Goal: Task Accomplishment & Management: Manage account settings

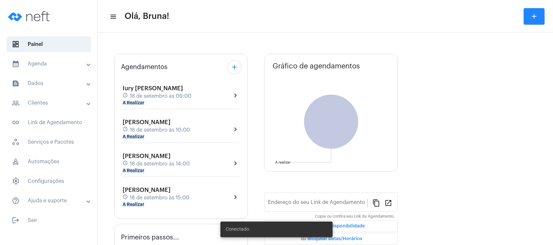
type input "[URL][DOMAIN_NAME]"
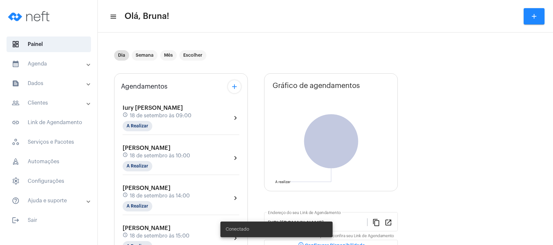
click at [65, 87] on mat-expansion-panel-header "text_snippet_outlined Dados" at bounding box center [51, 84] width 94 height 16
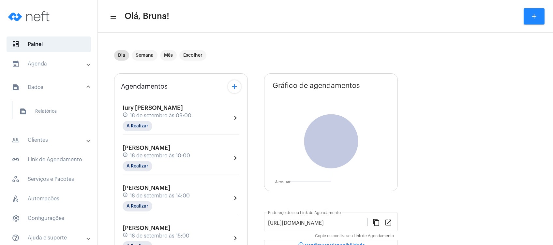
click at [69, 60] on mat-panel-title "calendar_month_outlined Agenda" at bounding box center [49, 64] width 75 height 8
click at [65, 87] on span "calendar_month_outlined Calendário" at bounding box center [48, 91] width 69 height 16
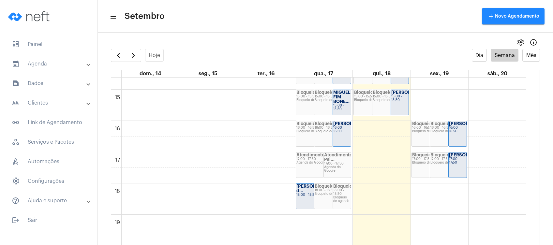
scroll to position [440, 0]
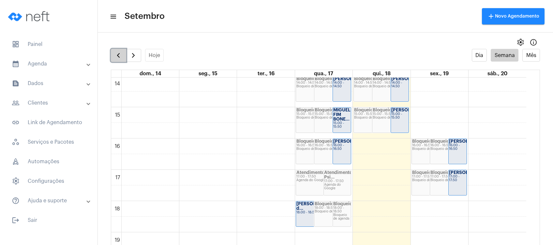
click at [115, 56] on span "button" at bounding box center [119, 56] width 8 height 8
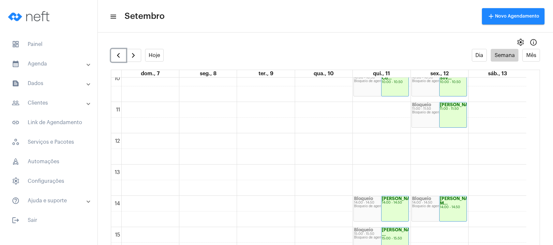
scroll to position [319, 0]
click at [134, 56] on span "button" at bounding box center [134, 56] width 8 height 8
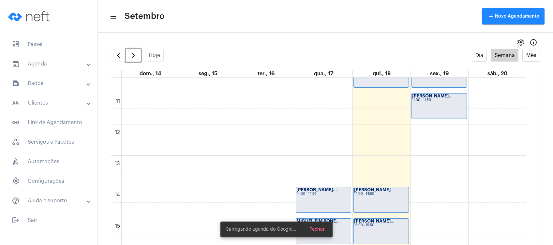
scroll to position [363, 0]
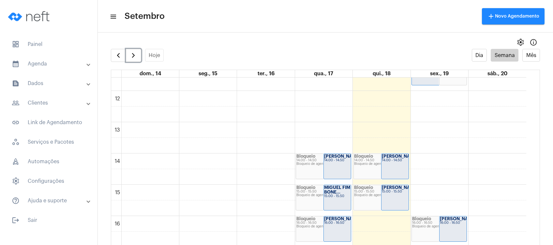
click at [330, 162] on div "14:00 - 14:50" at bounding box center [337, 161] width 26 height 4
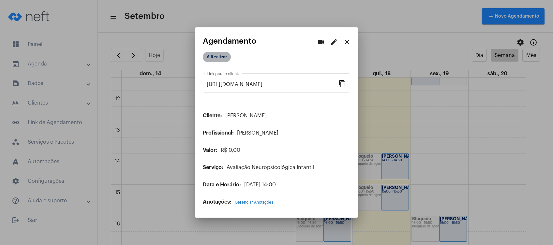
click at [211, 56] on mat-chip "A Realizar" at bounding box center [217, 57] width 28 height 10
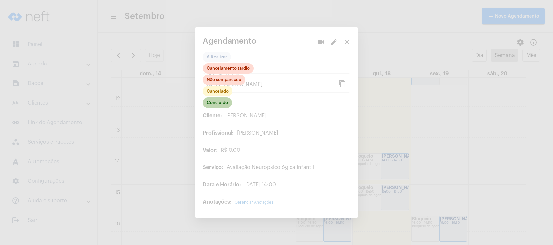
click at [224, 104] on mat-chip "Concluído" at bounding box center [217, 103] width 29 height 10
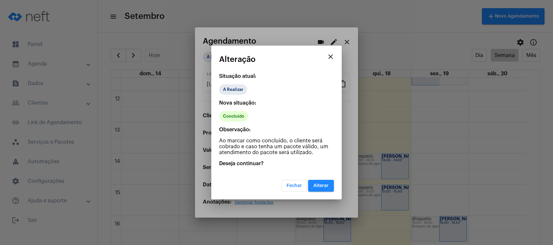
click at [328, 187] on span "Alterar" at bounding box center [321, 186] width 15 height 5
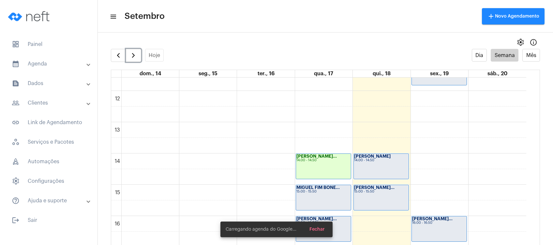
click at [327, 195] on div "MIGUEL FIM BONE... 15:00 - 15:50" at bounding box center [323, 197] width 55 height 25
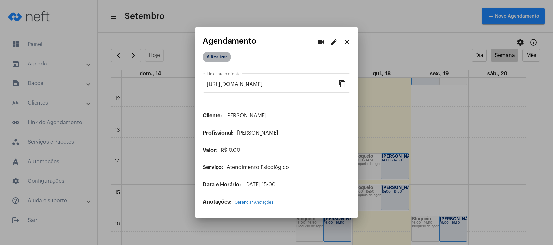
click at [215, 56] on mat-chip "A Realizar" at bounding box center [217, 57] width 28 height 10
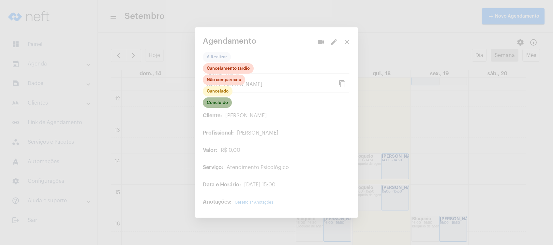
click at [221, 106] on mat-chip "Concluído" at bounding box center [217, 103] width 29 height 10
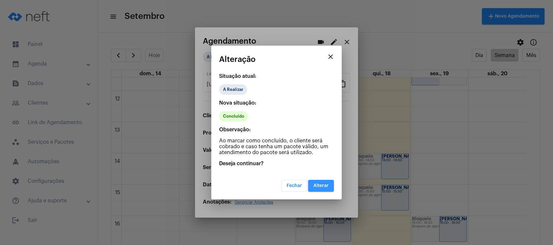
click at [321, 185] on span "Alterar" at bounding box center [321, 186] width 15 height 5
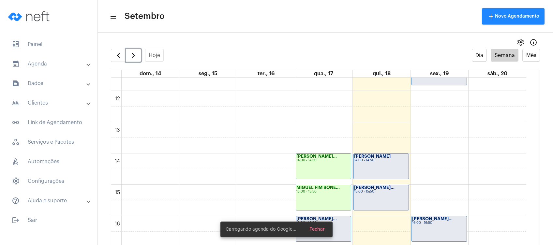
scroll to position [449, 0]
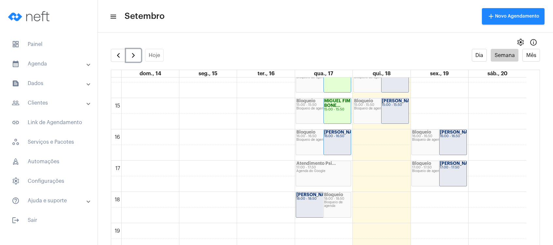
click at [322, 146] on div "Bloqueio 16:00 - 16:50 Bloqueio de agenda" at bounding box center [323, 142] width 55 height 25
click at [321, 144] on div "Bloqueio 16:00 - 16:50 Bloqueio de agenda" at bounding box center [323, 142] width 55 height 25
click at [331, 147] on div "[PERSON_NAME]... 16:00 - 16:50" at bounding box center [337, 142] width 27 height 25
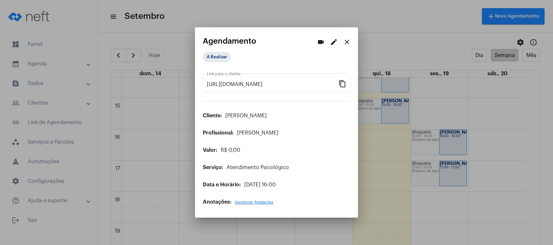
click at [221, 51] on div "A Realizar" at bounding box center [236, 57] width 68 height 13
click at [224, 55] on mat-chip "A Realizar" at bounding box center [217, 57] width 28 height 10
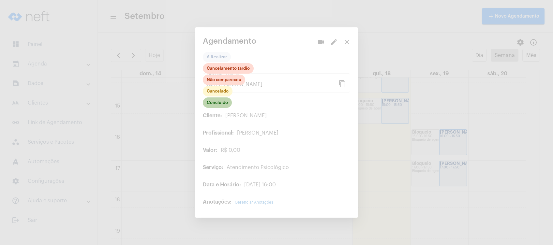
click at [225, 104] on mat-chip "Concluído" at bounding box center [217, 103] width 29 height 10
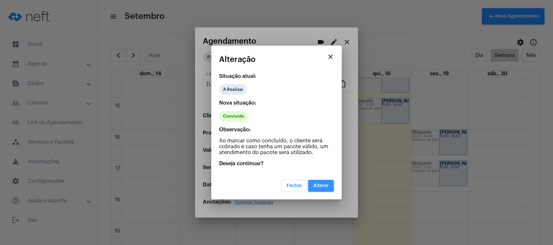
click at [321, 185] on span "Alterar" at bounding box center [321, 186] width 15 height 5
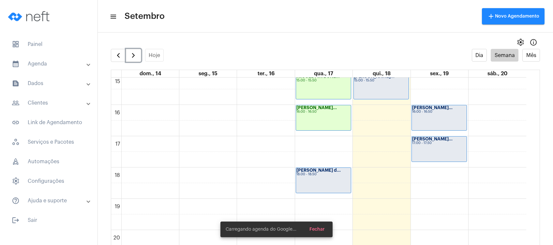
scroll to position [493, 0]
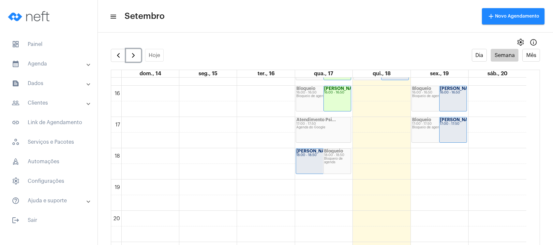
click at [326, 162] on div "Bloqueio de agenda" at bounding box center [337, 160] width 26 height 7
click at [316, 165] on div "[PERSON_NAME] d... 18:00 - 18:50" at bounding box center [323, 161] width 55 height 25
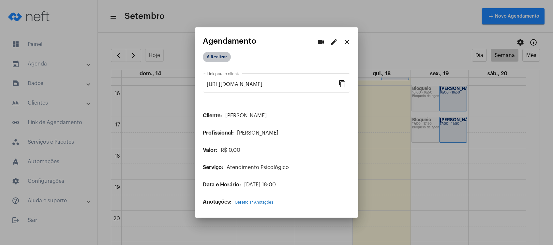
click at [221, 55] on mat-chip "A Realizar" at bounding box center [217, 57] width 28 height 10
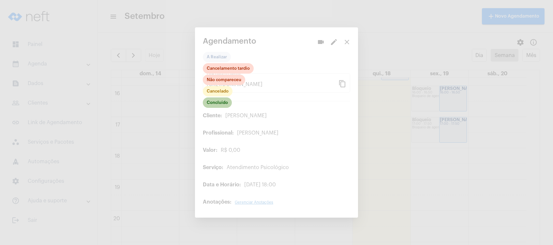
click at [223, 103] on mat-chip "Concluído" at bounding box center [217, 103] width 29 height 10
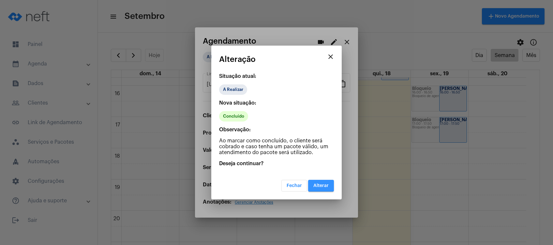
click at [321, 185] on span "Alterar" at bounding box center [321, 186] width 15 height 5
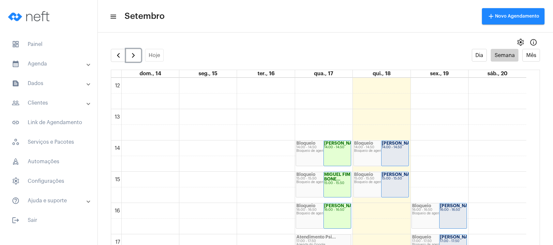
scroll to position [319, 0]
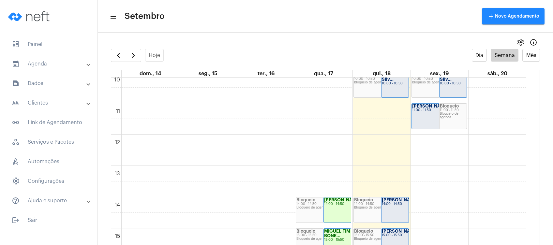
click at [45, 83] on mat-panel-title "text_snippet_outlined Dados" at bounding box center [49, 84] width 75 height 8
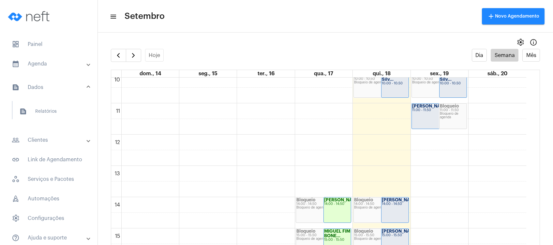
click at [50, 138] on mat-panel-title "people_outline Clientes" at bounding box center [49, 140] width 75 height 8
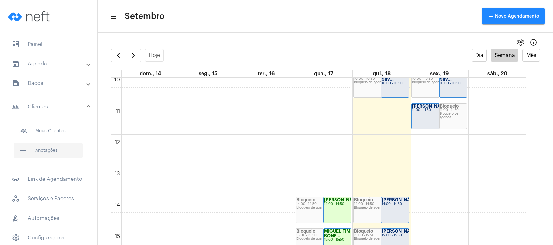
click at [52, 149] on span "notes Anotações" at bounding box center [48, 151] width 69 height 16
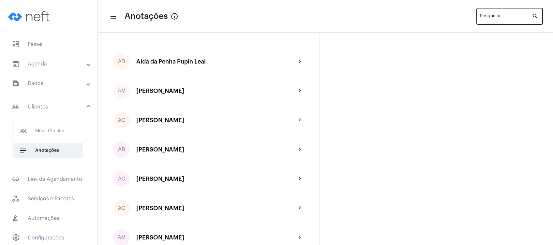
click at [492, 14] on div "Pesquisar" at bounding box center [506, 16] width 52 height 18
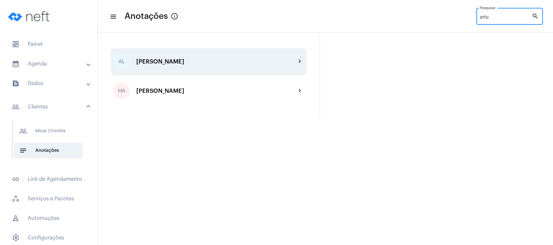
type input "artu"
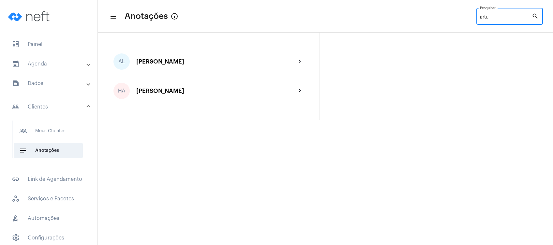
click at [221, 66] on div "AL [PERSON_NAME] chevron_right" at bounding box center [209, 61] width 196 height 27
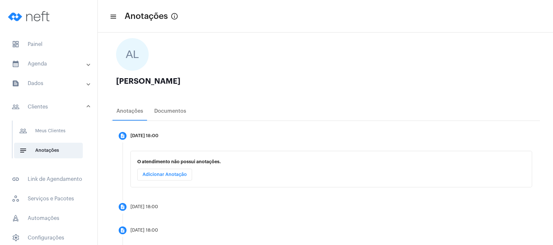
scroll to position [93, 0]
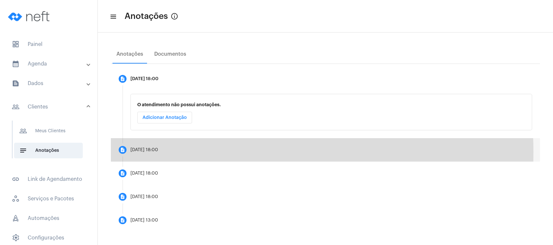
click at [181, 152] on mat-step-header "description [DATE] 18:00" at bounding box center [325, 149] width 429 height 23
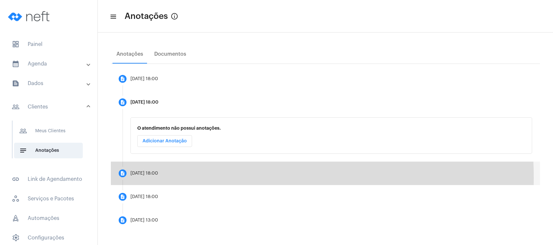
click at [165, 178] on mat-step-header "description [DATE] 18:00" at bounding box center [325, 173] width 429 height 23
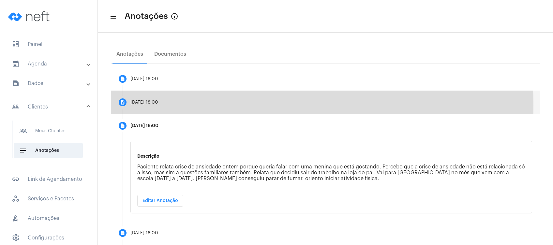
click at [162, 105] on mat-step-header "description [DATE] 18:00" at bounding box center [325, 102] width 429 height 23
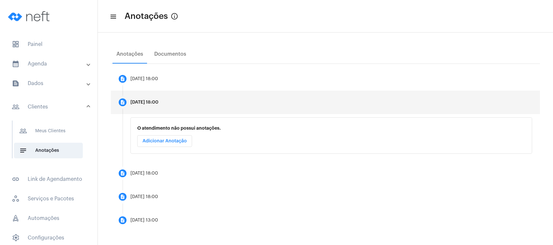
click at [168, 142] on span "Adicionar Anotação" at bounding box center [165, 141] width 44 height 5
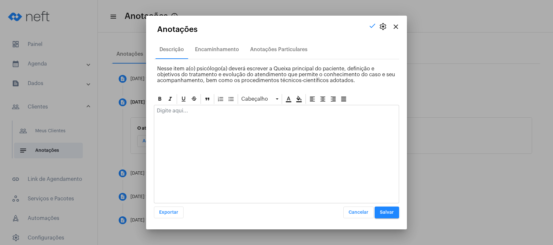
click at [175, 113] on p at bounding box center [276, 111] width 239 height 6
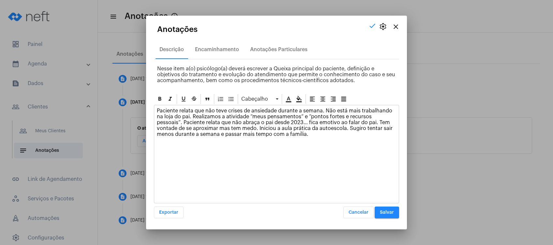
click at [386, 211] on span "Salvar" at bounding box center [387, 212] width 14 height 5
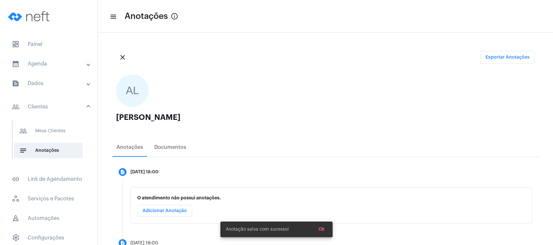
click at [65, 67] on mat-panel-title "calendar_month_outlined Agenda" at bounding box center [49, 64] width 75 height 8
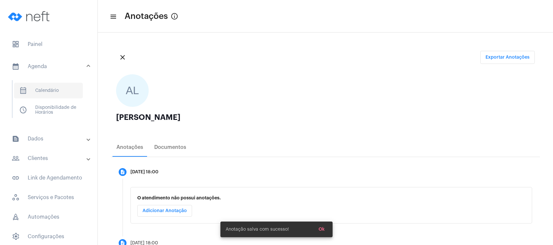
click at [63, 88] on span "calendar_month_outlined Calendário" at bounding box center [48, 91] width 69 height 16
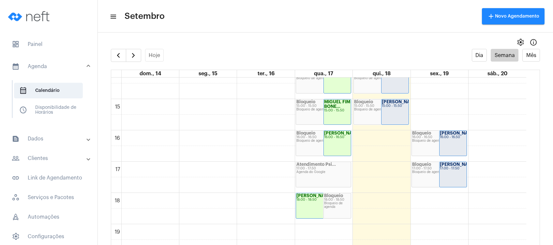
scroll to position [449, 0]
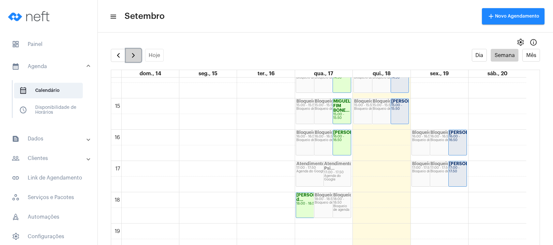
click at [130, 54] on span "button" at bounding box center [134, 56] width 8 height 8
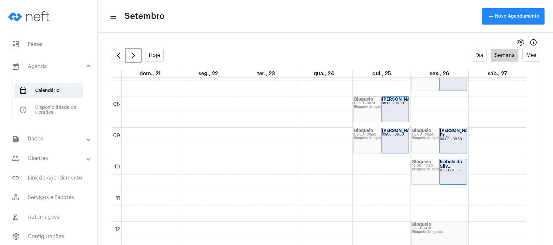
scroll to position [188, 0]
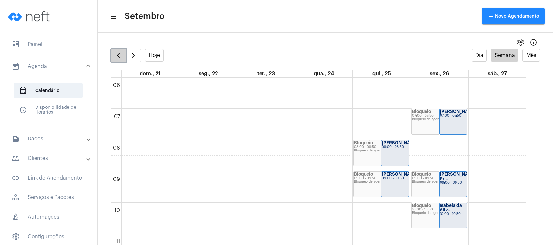
click at [117, 52] on span "button" at bounding box center [119, 56] width 8 height 8
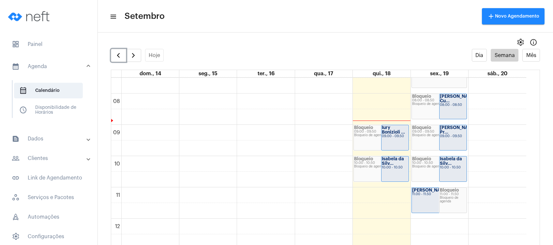
scroll to position [232, 0]
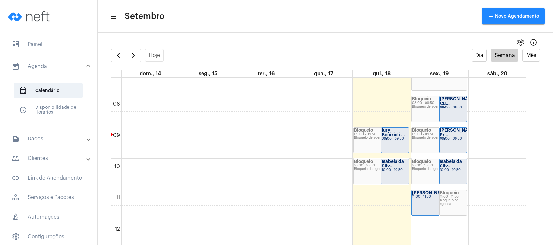
click at [37, 159] on mat-panel-title "people_outline Clientes" at bounding box center [49, 159] width 75 height 8
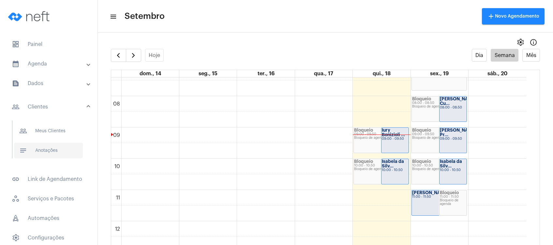
click at [52, 156] on span "notes Anotações" at bounding box center [48, 151] width 69 height 16
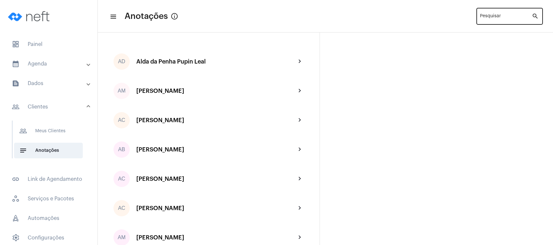
click at [499, 20] on input "Pesquisar" at bounding box center [506, 17] width 52 height 5
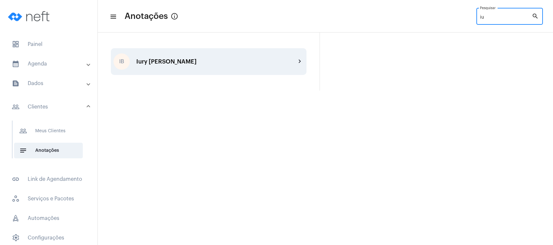
type input "iu"
click at [271, 67] on div "IB Iury Bonizioli Favero chevron_right" at bounding box center [209, 61] width 196 height 27
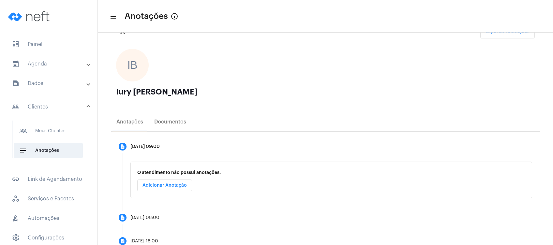
scroll to position [46, 0]
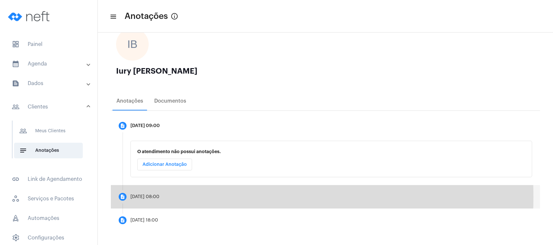
click at [154, 197] on div "[DATE] 08:00" at bounding box center [145, 197] width 29 height 5
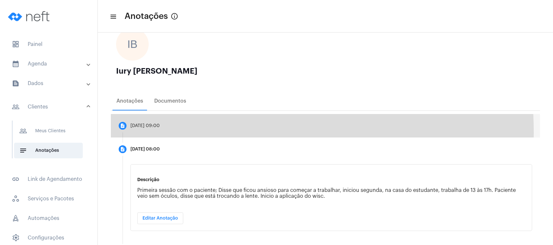
click at [171, 133] on mat-step-header "description [DATE] 09:00" at bounding box center [325, 125] width 429 height 23
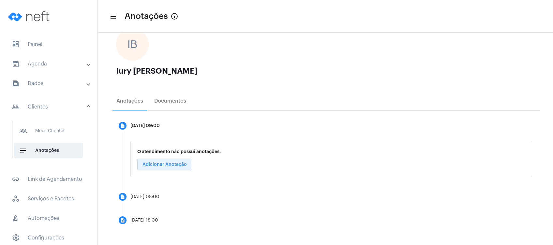
click at [160, 166] on span "Adicionar Anotação" at bounding box center [165, 164] width 44 height 5
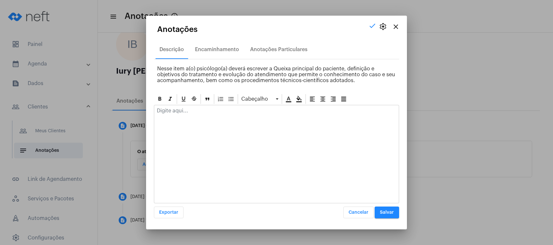
click at [197, 108] on p at bounding box center [276, 111] width 239 height 6
click at [334, 114] on div "Continuo a aplicação do WISC. Paciente vem novamente sem óculos." at bounding box center [276, 112] width 245 height 14
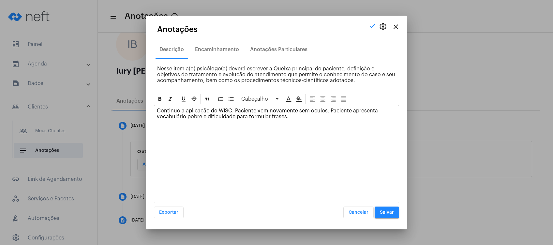
click at [386, 212] on span "Salvar" at bounding box center [387, 212] width 14 height 5
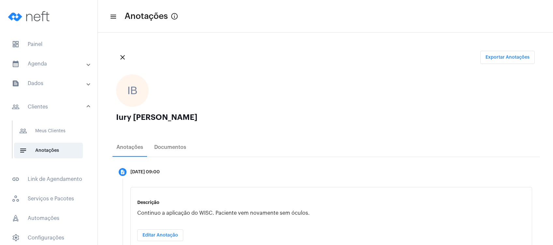
click at [49, 68] on mat-expansion-panel-header "calendar_month_outlined Agenda" at bounding box center [51, 64] width 94 height 16
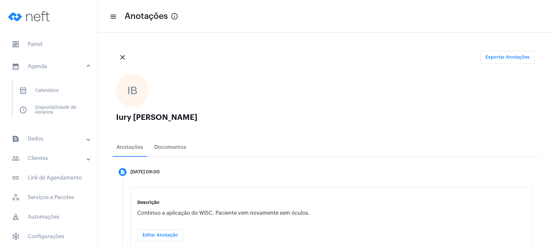
click at [41, 140] on mat-panel-title "text_snippet_outlined Dados" at bounding box center [49, 139] width 75 height 8
click at [41, 137] on mat-panel-title "people_outline Clientes" at bounding box center [49, 140] width 75 height 8
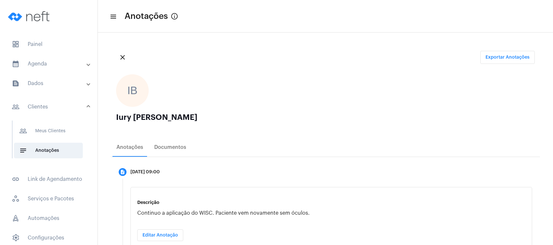
drag, startPoint x: 41, startPoint y: 137, endPoint x: 34, endPoint y: 60, distance: 77.3
click at [34, 60] on mat-expansion-panel-header "calendar_month_outlined Agenda" at bounding box center [51, 64] width 94 height 16
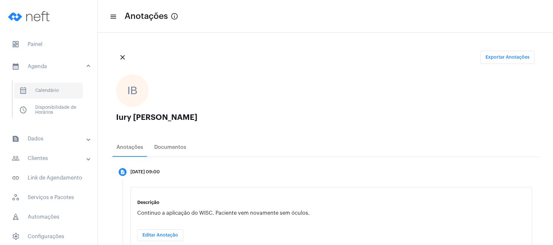
click at [34, 86] on span "calendar_month_outlined Calendário" at bounding box center [48, 91] width 69 height 16
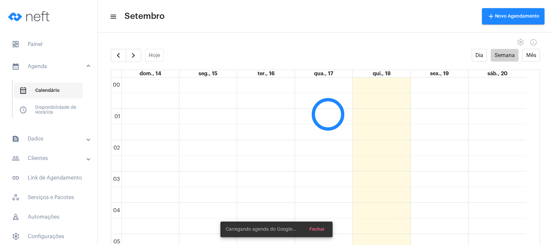
scroll to position [188, 0]
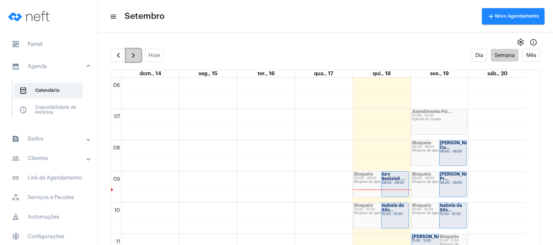
click at [135, 55] on span "button" at bounding box center [134, 56] width 8 height 8
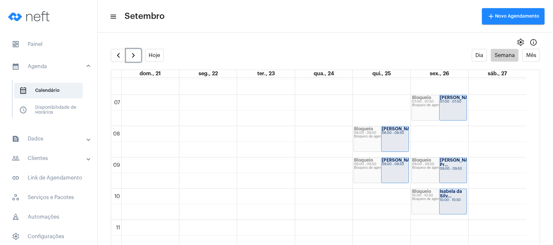
scroll to position [188, 0]
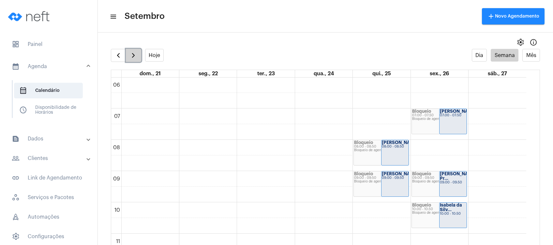
click at [138, 55] on button "button" at bounding box center [133, 55] width 15 height 13
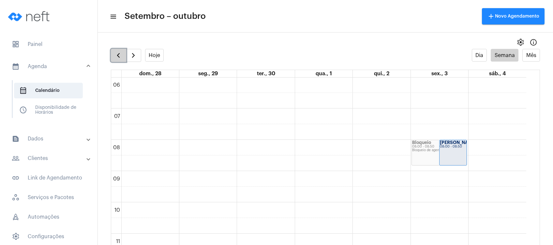
click at [118, 52] on span "button" at bounding box center [119, 56] width 8 height 8
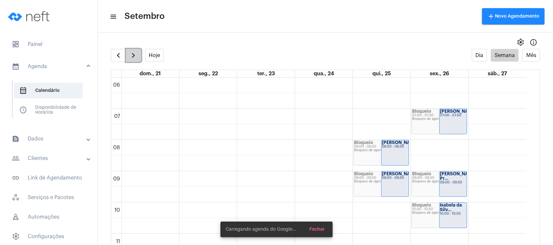
click at [132, 57] on span "button" at bounding box center [134, 56] width 8 height 8
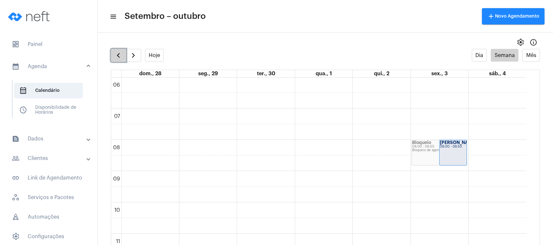
click at [115, 54] on span "button" at bounding box center [119, 56] width 8 height 8
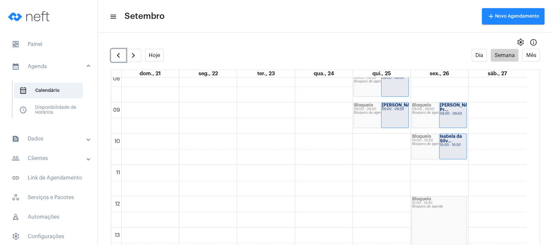
scroll to position [275, 0]
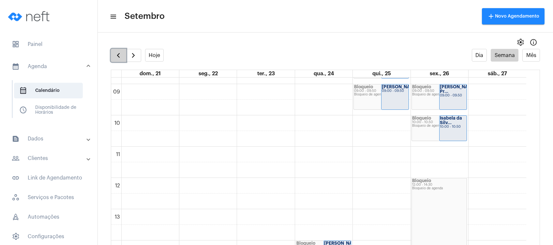
click at [118, 53] on span "button" at bounding box center [119, 56] width 8 height 8
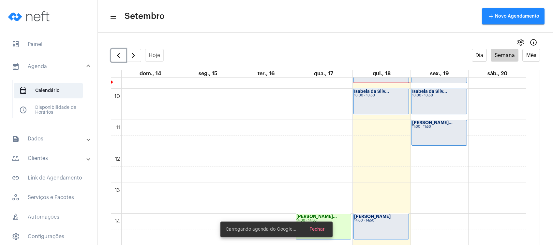
scroll to position [318, 0]
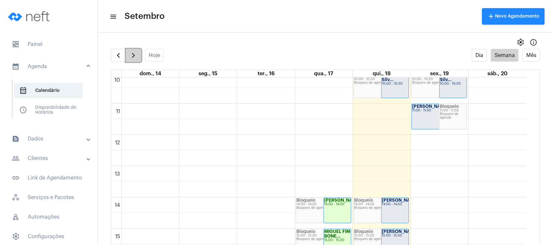
click at [137, 52] on span "button" at bounding box center [134, 56] width 8 height 8
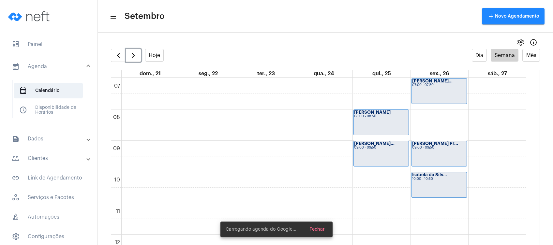
scroll to position [232, 0]
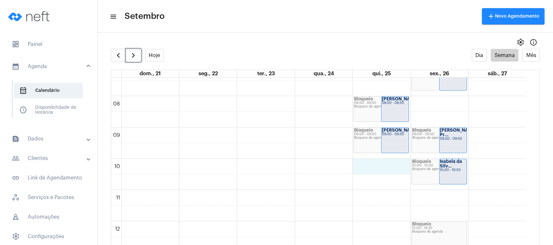
click at [379, 167] on div "00 01 02 03 04 05 06 07 08 09 10 11 12 13 14 15 16 17 18 19 20 21 22 23 Bloquei…" at bounding box center [318, 222] width 415 height 752
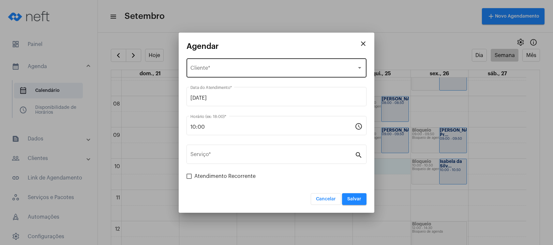
click at [265, 63] on div "Selecione o Cliente Cliente *" at bounding box center [277, 67] width 172 height 21
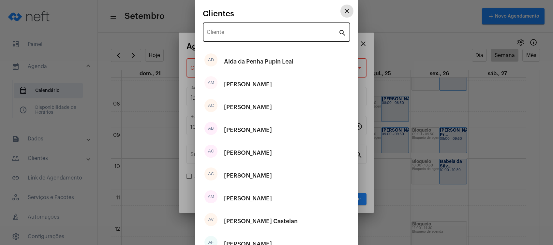
click at [265, 37] on div "Cliente" at bounding box center [273, 31] width 132 height 21
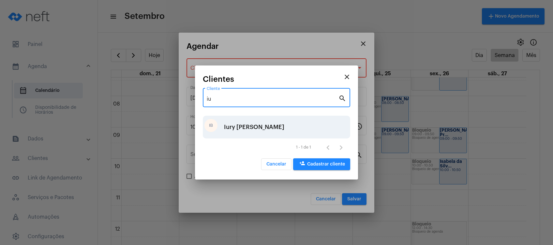
type input "iu"
click at [258, 120] on div "Iury [PERSON_NAME]" at bounding box center [254, 127] width 60 height 20
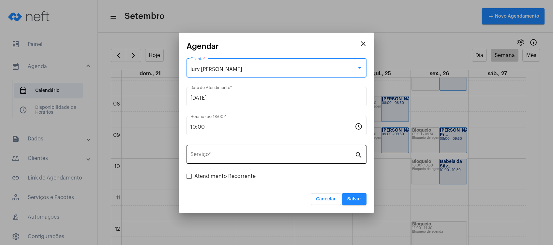
click at [248, 154] on input "Serviço *" at bounding box center [273, 156] width 164 height 6
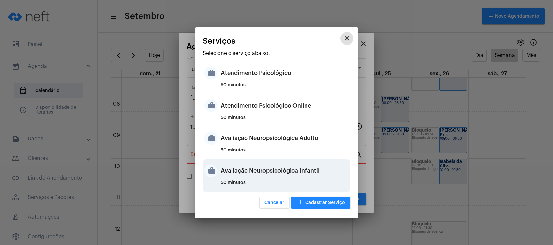
click at [251, 176] on div "Avaliação Neuropsicológica Infantil" at bounding box center [285, 171] width 128 height 20
type input "Avaliação Neuropsicológica Infantil"
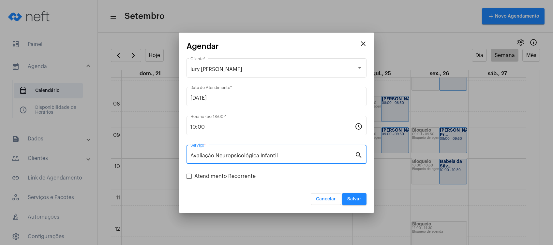
click at [358, 196] on button "Salvar" at bounding box center [354, 199] width 24 height 12
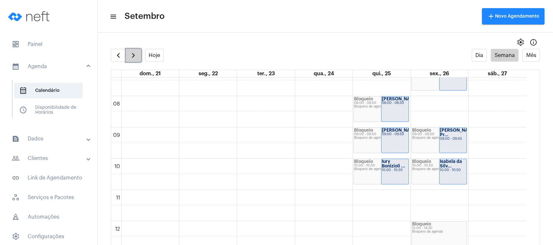
click at [136, 57] on span "button" at bounding box center [134, 56] width 8 height 8
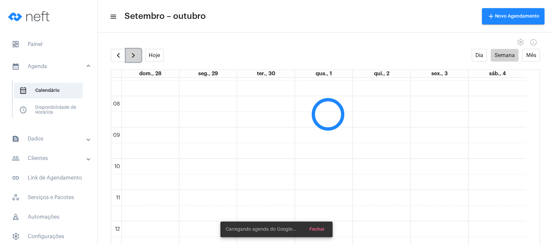
scroll to position [188, 0]
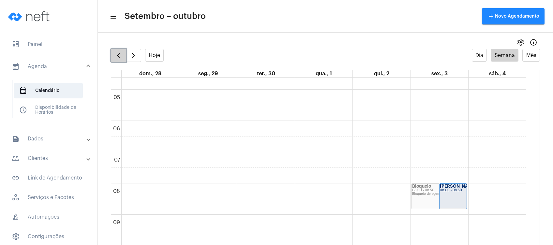
click at [115, 57] on span "button" at bounding box center [119, 56] width 8 height 8
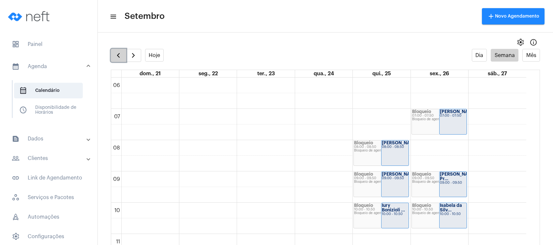
click at [116, 55] on span "button" at bounding box center [119, 56] width 8 height 8
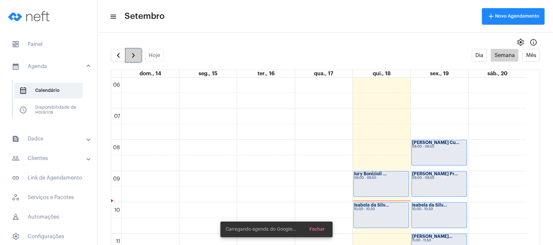
click at [133, 58] on span "button" at bounding box center [134, 56] width 8 height 8
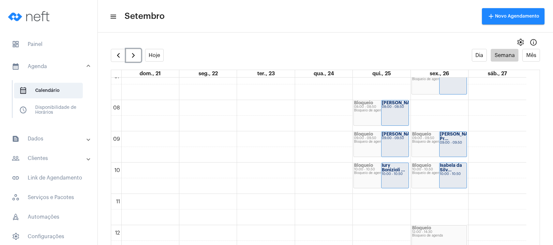
scroll to position [275, 0]
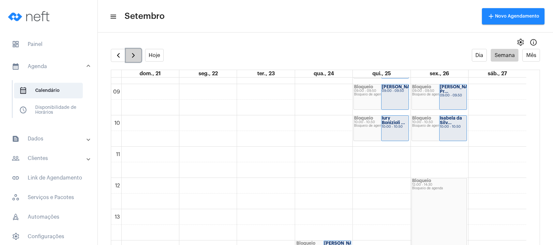
click at [139, 55] on button "button" at bounding box center [133, 55] width 15 height 13
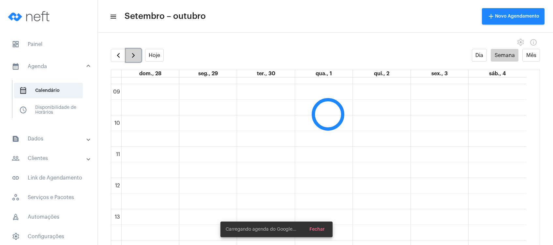
scroll to position [188, 0]
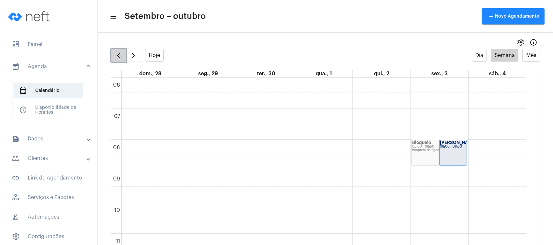
click at [114, 54] on button "button" at bounding box center [118, 55] width 15 height 13
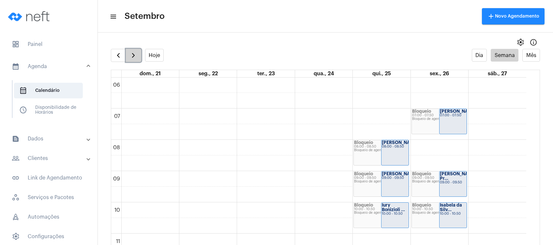
click at [129, 59] on button "button" at bounding box center [133, 55] width 15 height 13
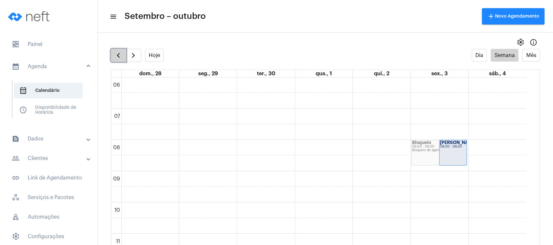
click at [115, 52] on span "button" at bounding box center [119, 56] width 8 height 8
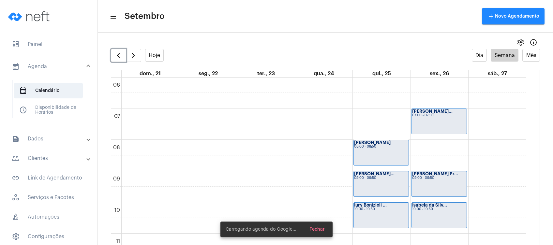
scroll to position [275, 0]
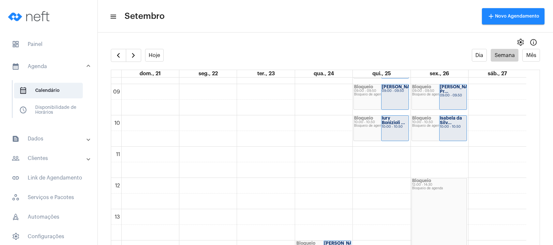
click at [52, 138] on mat-panel-title "text_snippet_outlined Dados" at bounding box center [49, 139] width 75 height 8
click at [48, 137] on mat-panel-title "people_outline Clientes" at bounding box center [49, 140] width 75 height 8
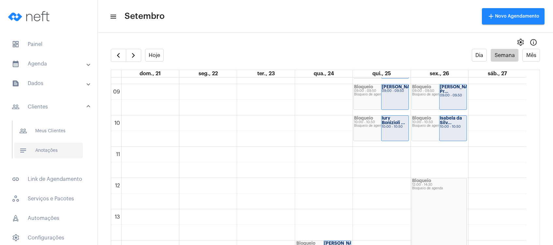
click at [50, 149] on span "notes Anotações" at bounding box center [48, 151] width 69 height 16
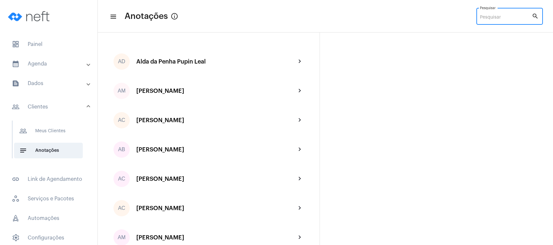
click at [496, 19] on input "Pesquisar" at bounding box center [506, 17] width 52 height 5
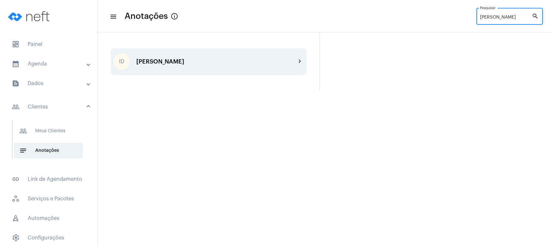
type input "[PERSON_NAME]"
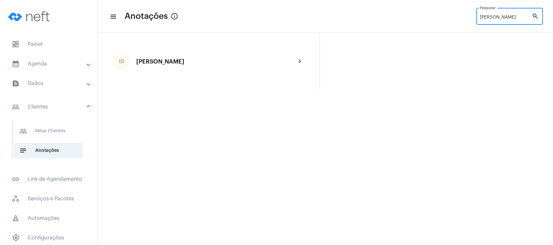
click at [241, 60] on div "[PERSON_NAME]" at bounding box center [216, 61] width 160 height 7
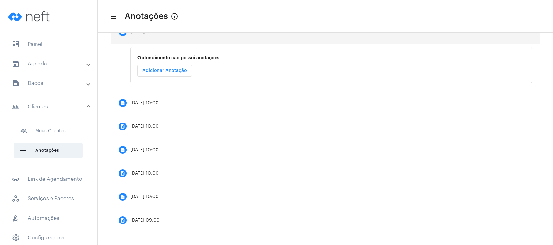
scroll to position [97, 0]
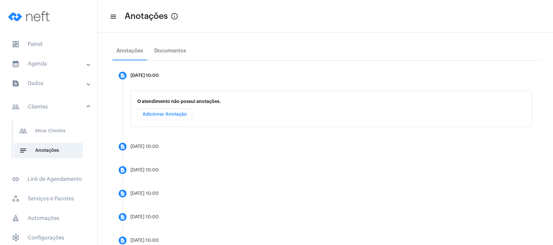
click at [69, 74] on mat-accordion "calendar_month_outlined Agenda calendar_month_outlined Calendário schedule Disp…" at bounding box center [49, 160] width 98 height 209
click at [69, 72] on mat-accordion "calendar_month_outlined Agenda calendar_month_outlined Calendário schedule Disp…" at bounding box center [49, 160] width 98 height 209
click at [67, 68] on mat-expansion-panel-header "calendar_month_outlined Agenda" at bounding box center [51, 64] width 94 height 16
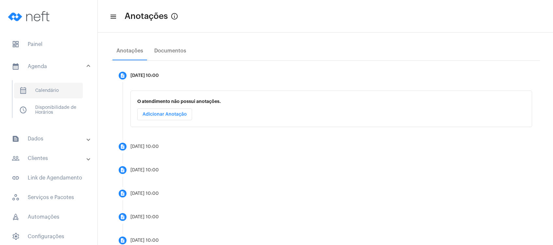
click at [53, 94] on span "calendar_month_outlined Calendário" at bounding box center [48, 91] width 69 height 16
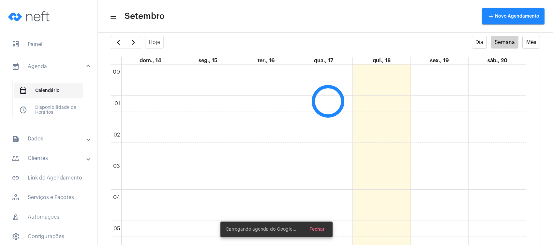
scroll to position [188, 0]
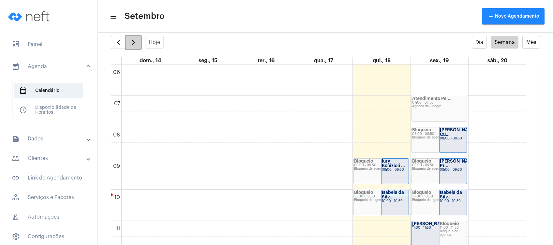
click at [128, 44] on button "button" at bounding box center [133, 42] width 15 height 13
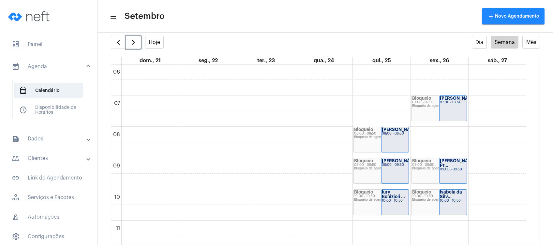
scroll to position [232, 0]
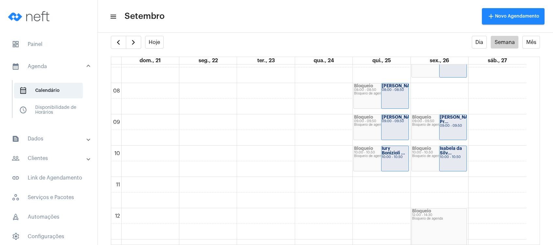
click at [53, 164] on mat-expansion-panel-header "people_outline Clientes" at bounding box center [51, 159] width 94 height 16
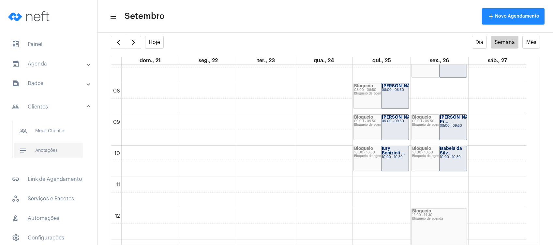
click at [52, 154] on span "notes Anotações" at bounding box center [48, 151] width 69 height 16
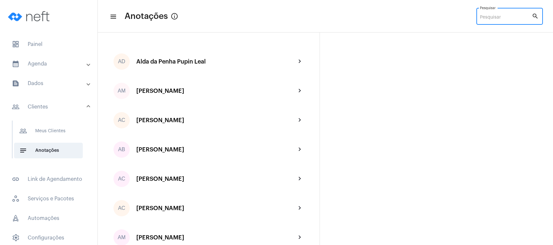
click at [495, 17] on input "Pesquisar" at bounding box center [506, 17] width 52 height 5
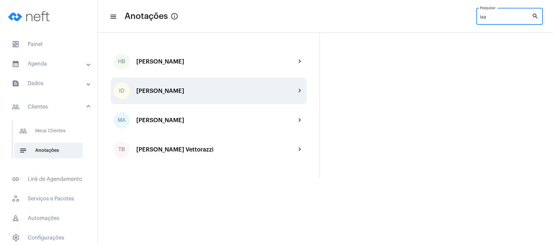
type input "isa"
click at [212, 86] on div "ID [PERSON_NAME] chevron_right" at bounding box center [209, 91] width 196 height 27
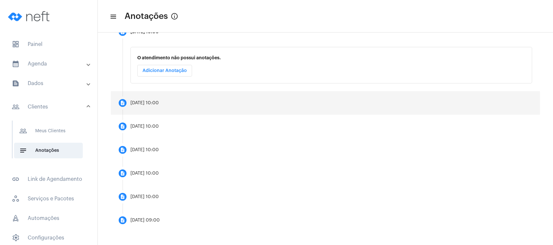
scroll to position [97, 0]
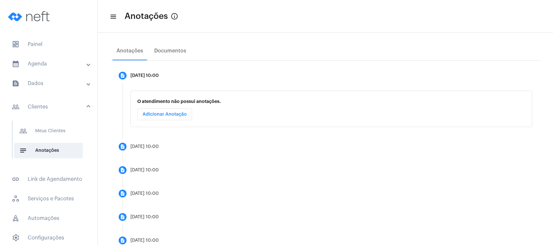
click at [78, 70] on mat-expansion-panel-header "calendar_month_outlined Agenda" at bounding box center [51, 64] width 94 height 16
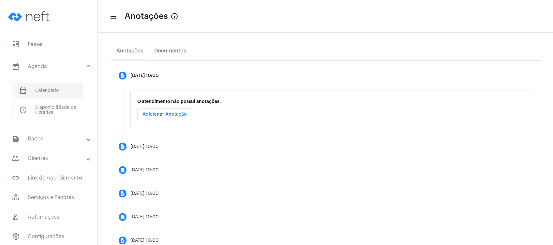
click at [66, 88] on span "calendar_month_outlined Calendário" at bounding box center [48, 91] width 69 height 16
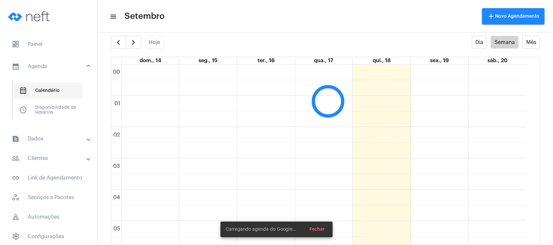
scroll to position [188, 0]
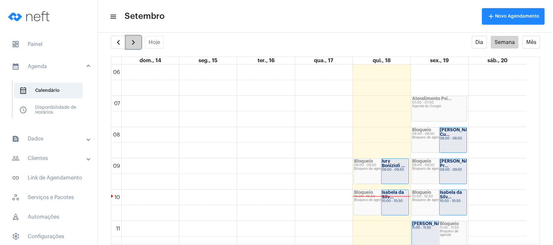
click at [131, 44] on span "button" at bounding box center [134, 43] width 8 height 8
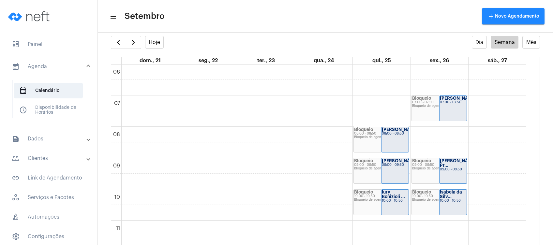
click at [143, 38] on div "Hoje" at bounding box center [137, 42] width 53 height 13
click at [136, 39] on span "button" at bounding box center [134, 43] width 8 height 8
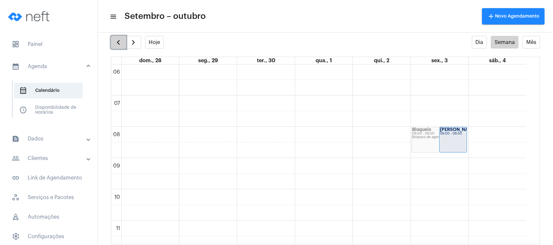
click at [120, 42] on span "button" at bounding box center [119, 43] width 8 height 8
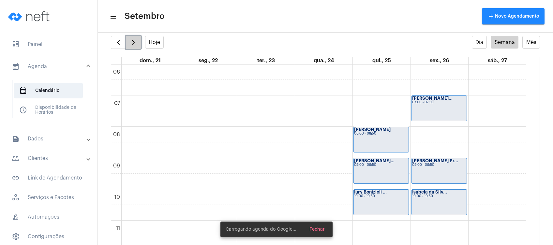
click at [128, 39] on button "button" at bounding box center [133, 42] width 15 height 13
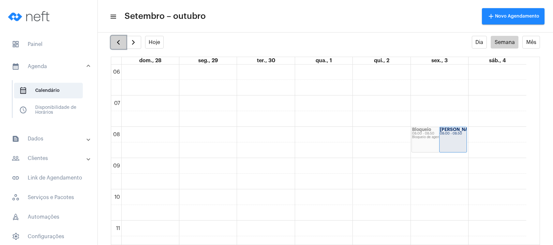
click at [117, 37] on button "button" at bounding box center [118, 42] width 15 height 13
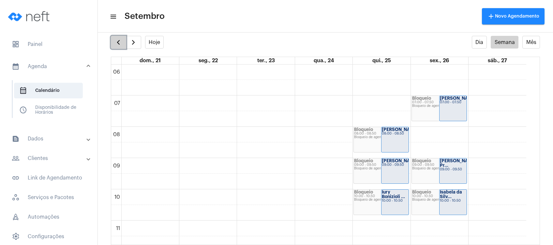
click at [116, 39] on span "button" at bounding box center [119, 43] width 8 height 8
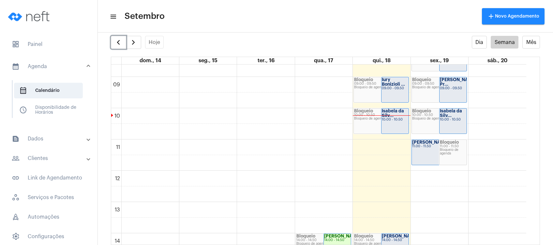
scroll to position [275, 0]
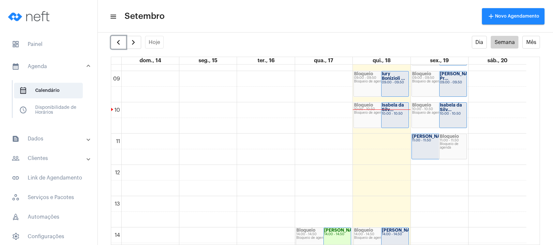
click at [370, 84] on div "Bloqueio 09:00 - 09:50 Bloqueio de agenda" at bounding box center [381, 83] width 55 height 25
click at [382, 89] on div "Iury Bonizioli ... 09:00 - 09:50" at bounding box center [395, 83] width 27 height 25
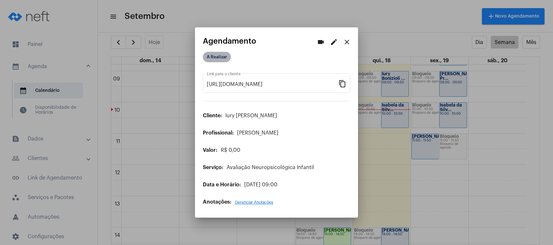
click at [221, 59] on mat-chip "A Realizar" at bounding box center [217, 57] width 28 height 10
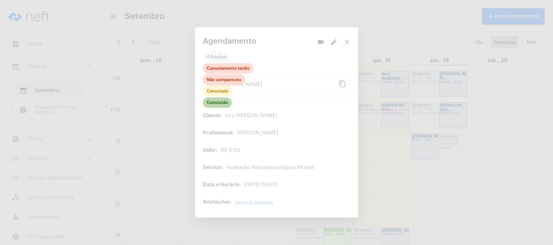
click at [220, 104] on mat-chip "Concluído" at bounding box center [217, 103] width 29 height 10
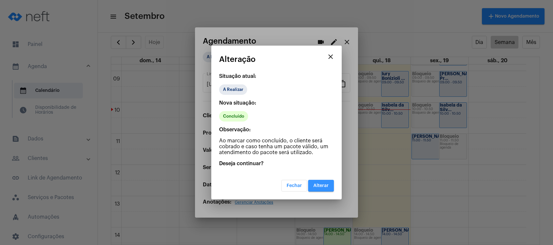
click at [326, 184] on span "Alterar" at bounding box center [321, 186] width 15 height 5
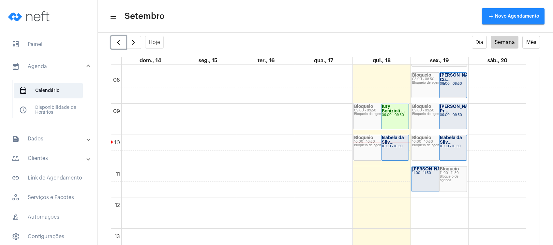
scroll to position [232, 0]
